Goal: Task Accomplishment & Management: Manage account settings

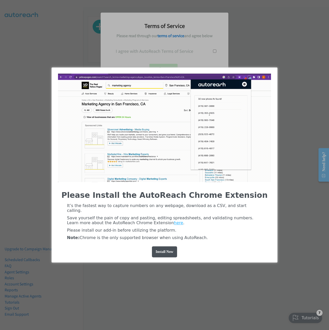
click at [133, 239] on span "Note: Chrome is the only supported browser when using AutoReach." at bounding box center [137, 238] width 141 height 5
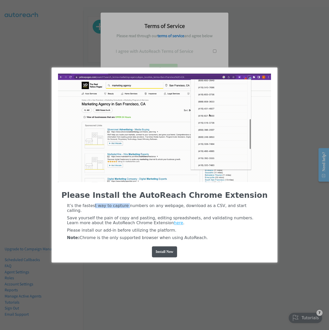
drag, startPoint x: 92, startPoint y: 209, endPoint x: 125, endPoint y: 208, distance: 32.8
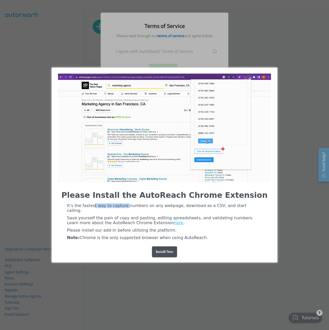
click at [125, 208] on span "It’s the fastest way to capture numbers on any webpage, download as a CSV, and …" at bounding box center [156, 209] width 179 height 10
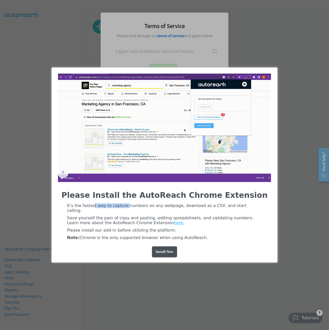
click at [125, 208] on span "It’s the fastest way to capture numbers on any webpage, download as a CSV, and …" at bounding box center [156, 209] width 179 height 10
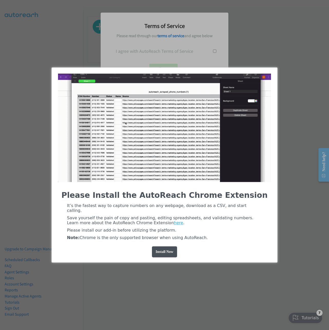
click at [290, 73] on div "Please Install the AutoReach Chrome Extension It’s the fastest way to capture n…" at bounding box center [164, 165] width 329 height 330
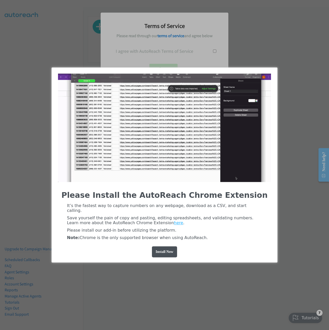
click at [255, 61] on div "Please Install the AutoReach Chrome Extension It’s the fastest way to capture n…" at bounding box center [164, 165] width 329 height 330
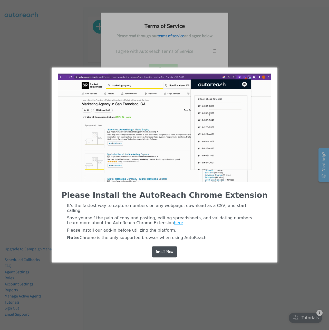
click at [56, 216] on div "It’s the fastest way to capture numbers on any webpage, download as a CSV, and …" at bounding box center [165, 221] width 226 height 39
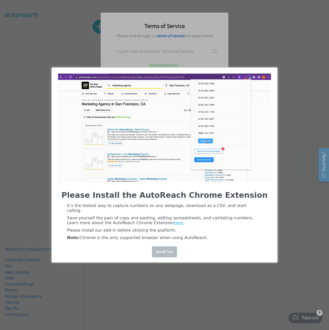
click at [156, 248] on div "Install Now" at bounding box center [164, 252] width 25 height 11
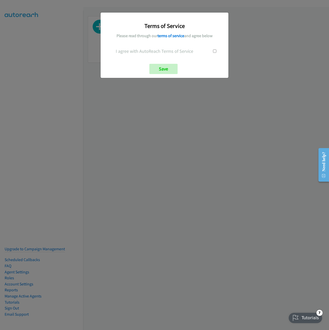
click at [215, 50] on input "checkbox" at bounding box center [214, 51] width 3 height 3
checkbox input "true"
click at [171, 66] on input "Save" at bounding box center [163, 69] width 28 height 10
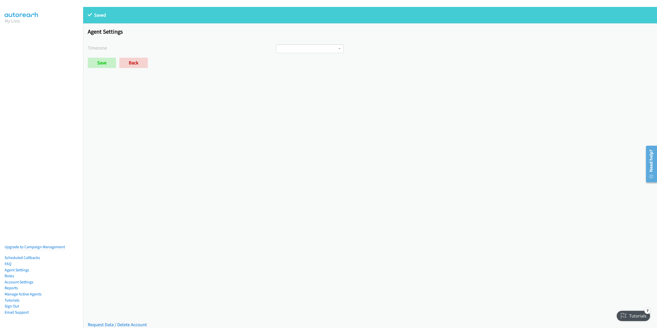
click at [2, 30] on aside "My Lists Upgrade to Campaign Management Scheduled Callbacks FAQ Agent Settings …" at bounding box center [41, 22] width 83 height 23
click at [16, 292] on link "Manage Active Agents" at bounding box center [23, 294] width 37 height 5
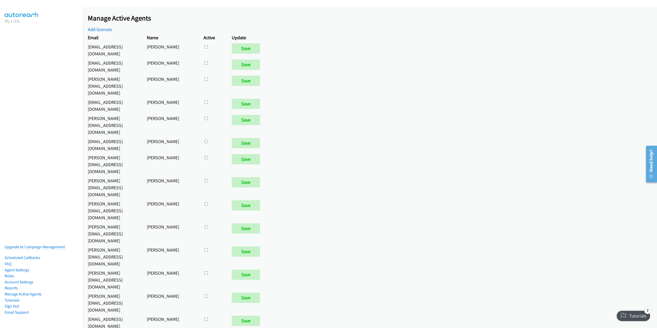
click at [208, 48] on input "checkbox" at bounding box center [205, 46] width 3 height 3
checkbox input "true"
click at [208, 48] on input "checkbox" at bounding box center [205, 46] width 3 height 3
checkbox input "true"
click at [255, 154] on input "Save" at bounding box center [246, 159] width 28 height 10
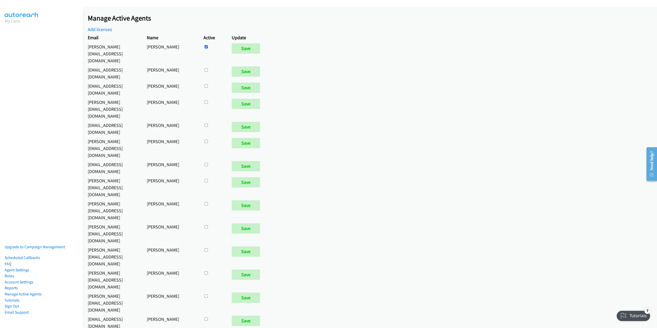
click at [208, 48] on input "checkbox" at bounding box center [205, 46] width 3 height 3
checkbox input "true"
click at [243, 200] on input "Save" at bounding box center [246, 205] width 28 height 10
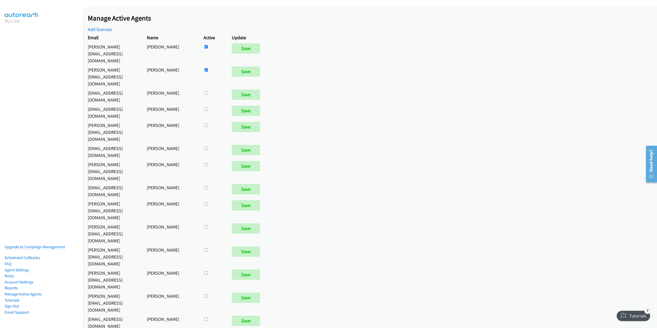
click at [362, 67] on div "Saved Manage Active Agents Add licenses Email Name Active Update joe@rocketbene…" at bounding box center [370, 167] width 574 height 321
click at [22, 280] on link "Account Settings" at bounding box center [19, 282] width 29 height 5
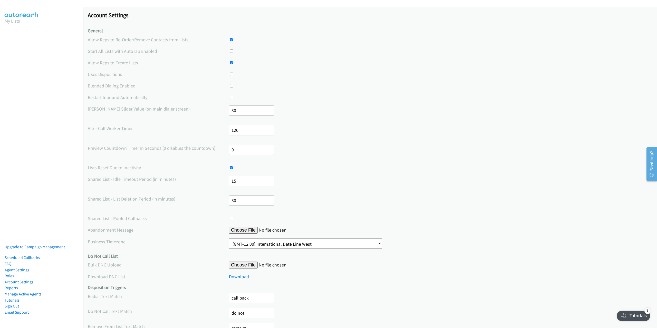
click at [23, 292] on link "Manage Active Agents" at bounding box center [23, 294] width 37 height 5
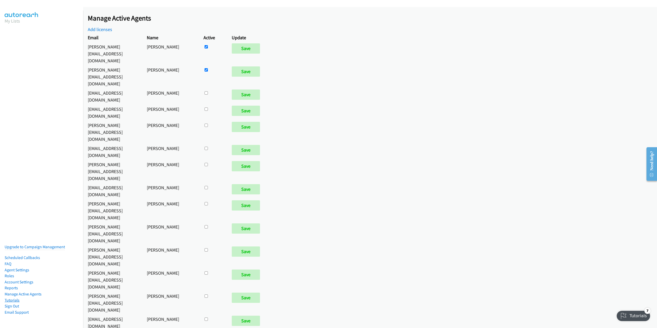
click at [9, 298] on link "Tutorials" at bounding box center [12, 300] width 15 height 5
click at [22, 268] on link "Agent Settings" at bounding box center [17, 270] width 25 height 5
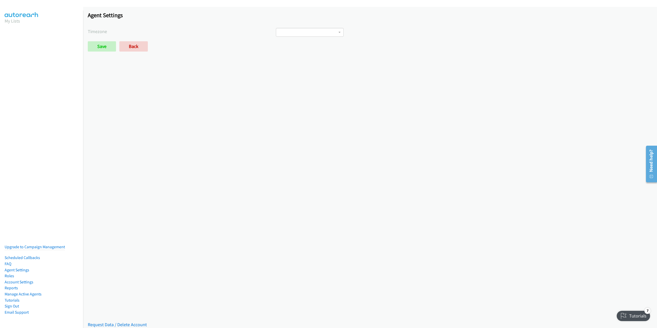
click at [321, 34] on span at bounding box center [310, 32] width 68 height 9
drag, startPoint x: 229, startPoint y: 105, endPoint x: 220, endPoint y: 113, distance: 12.3
click at [229, 106] on div "Saved Placeholder Agent Settings Timezone International Date Line West American…" at bounding box center [370, 167] width 574 height 321
click at [12, 280] on link "Account Settings" at bounding box center [19, 282] width 29 height 5
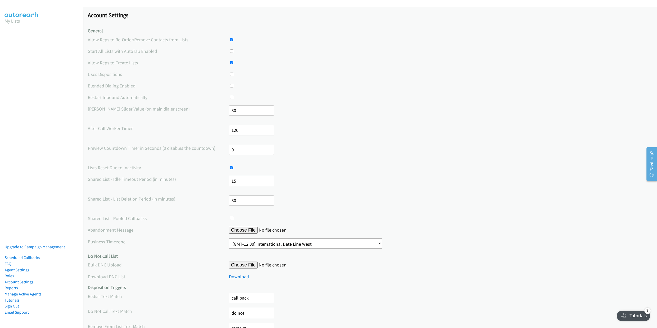
click at [18, 18] on link "My Lists" at bounding box center [12, 21] width 15 height 6
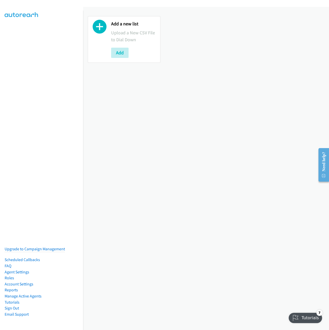
click at [101, 27] on icon at bounding box center [100, 28] width 14 height 14
click at [25, 270] on link "Agent Settings" at bounding box center [17, 272] width 25 height 5
click at [121, 50] on button "Add" at bounding box center [119, 53] width 17 height 10
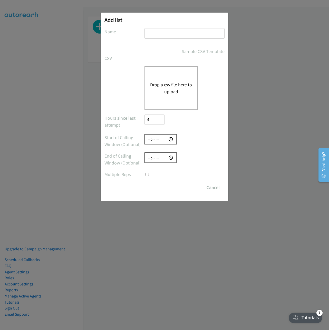
click at [165, 34] on input "text" at bounding box center [184, 33] width 80 height 11
click at [212, 191] on button "Cancel" at bounding box center [213, 188] width 23 height 10
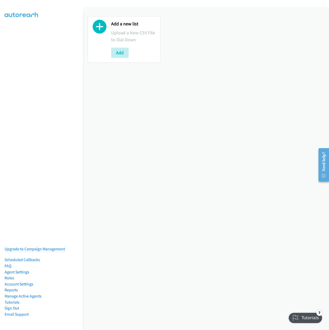
click at [2, 30] on nav "Upgrade to Campaign Management Scheduled Callbacks FAQ Agent Settings Roles Acc…" at bounding box center [41, 176] width 83 height 330
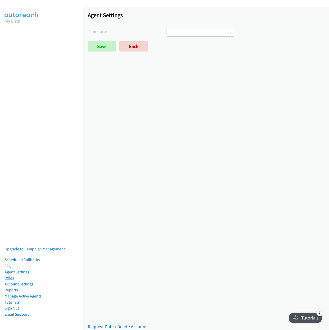
click at [9, 276] on link "Roles" at bounding box center [9, 278] width 9 height 5
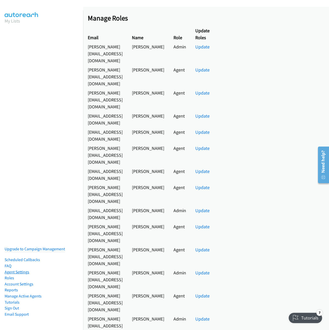
click at [18, 270] on link "Agent Settings" at bounding box center [17, 272] width 25 height 5
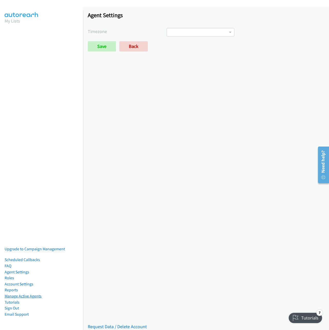
click at [19, 294] on link "Manage Active Agents" at bounding box center [23, 296] width 37 height 5
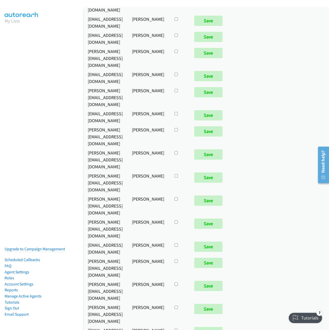
scroll to position [77, 0]
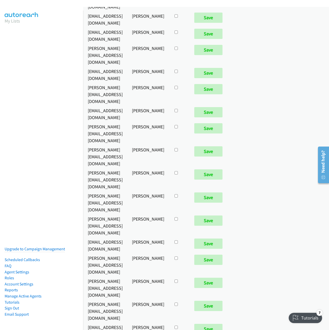
checkbox input "true"
click at [220, 324] on input "Save" at bounding box center [208, 329] width 28 height 10
